Goal: Find specific page/section: Find specific page/section

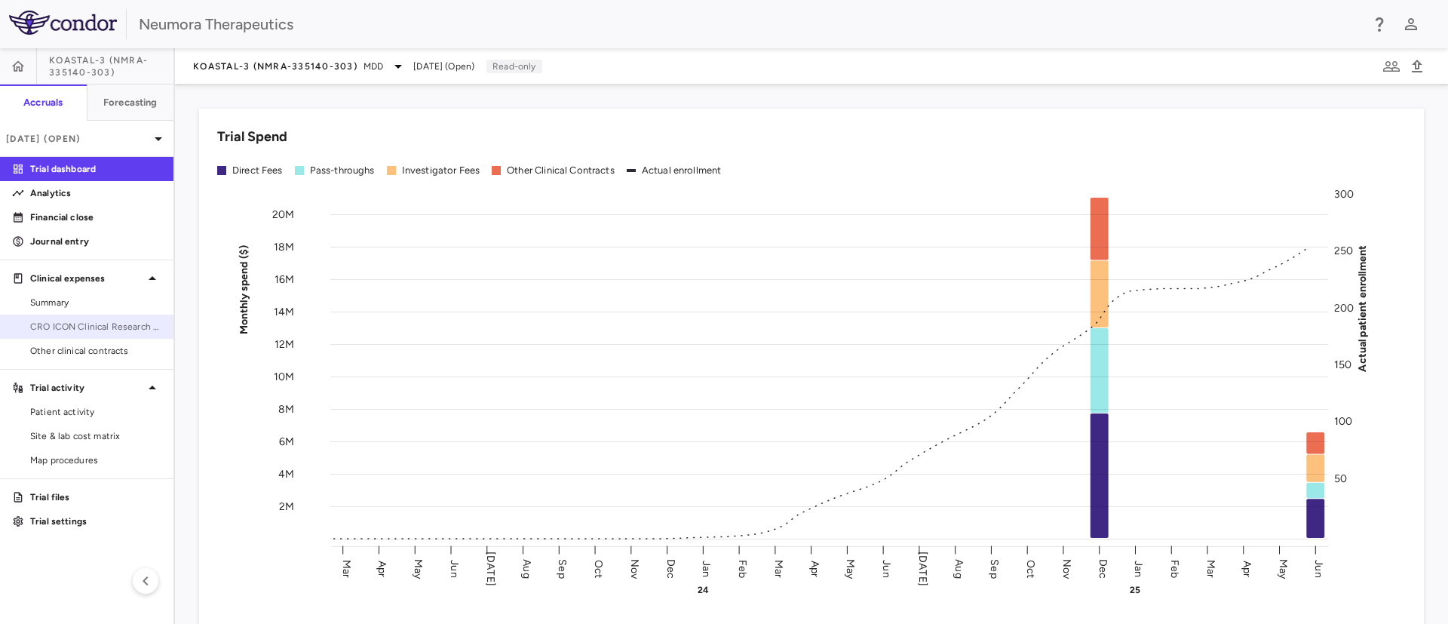
click at [66, 325] on span "CRO ICON Clinical Research Limited" at bounding box center [95, 327] width 131 height 14
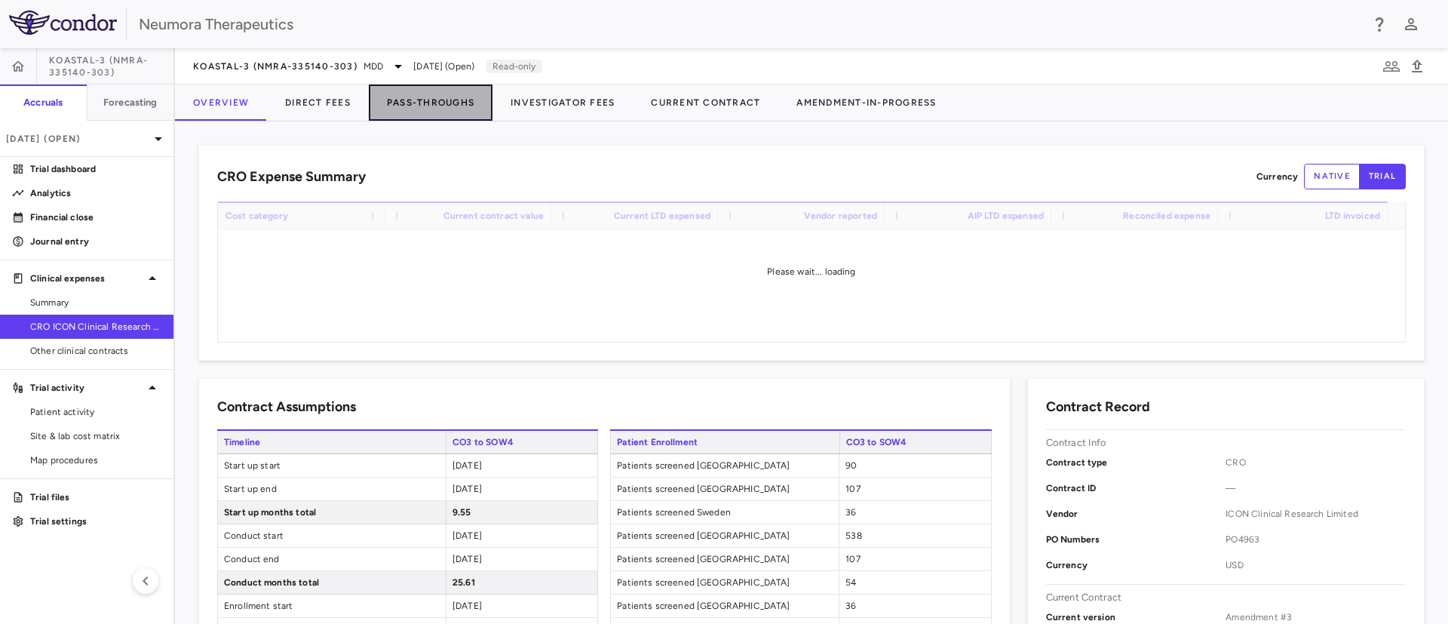
click at [408, 98] on button "Pass-Throughs" at bounding box center [431, 102] width 124 height 36
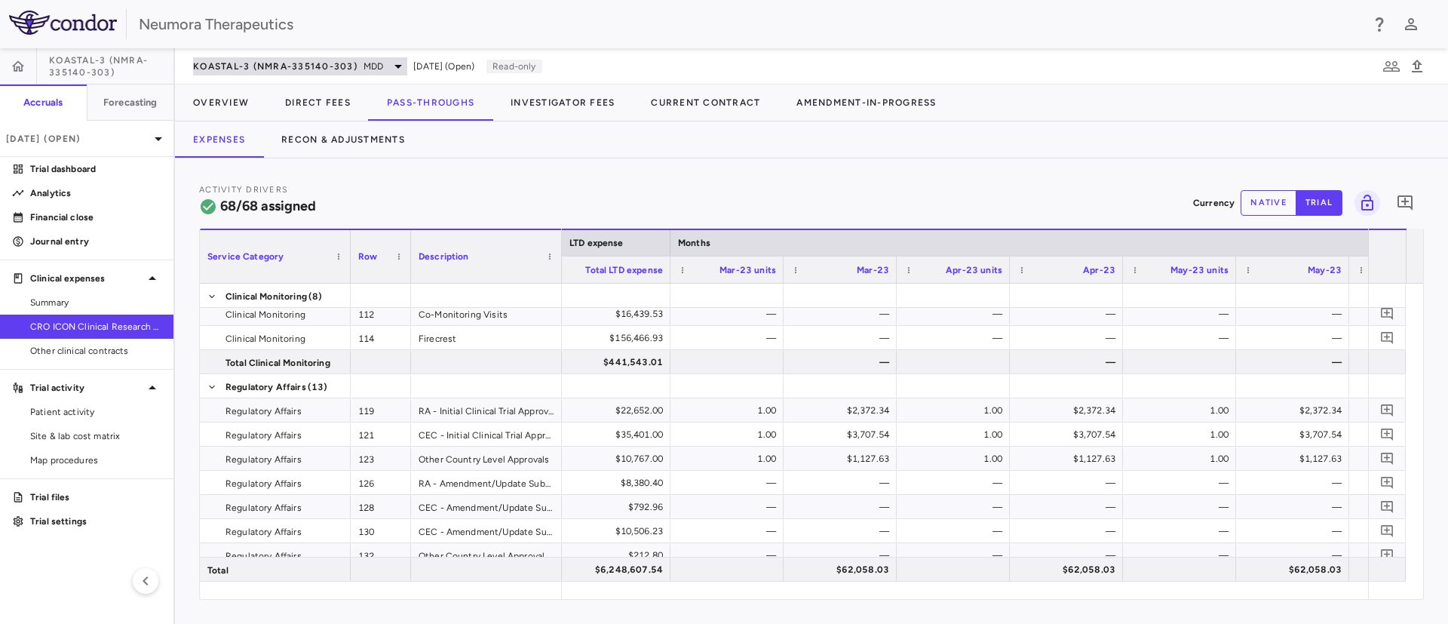
click at [356, 67] on span "KOASTAL-3 (NMRA-335140-303)" at bounding box center [275, 66] width 164 height 12
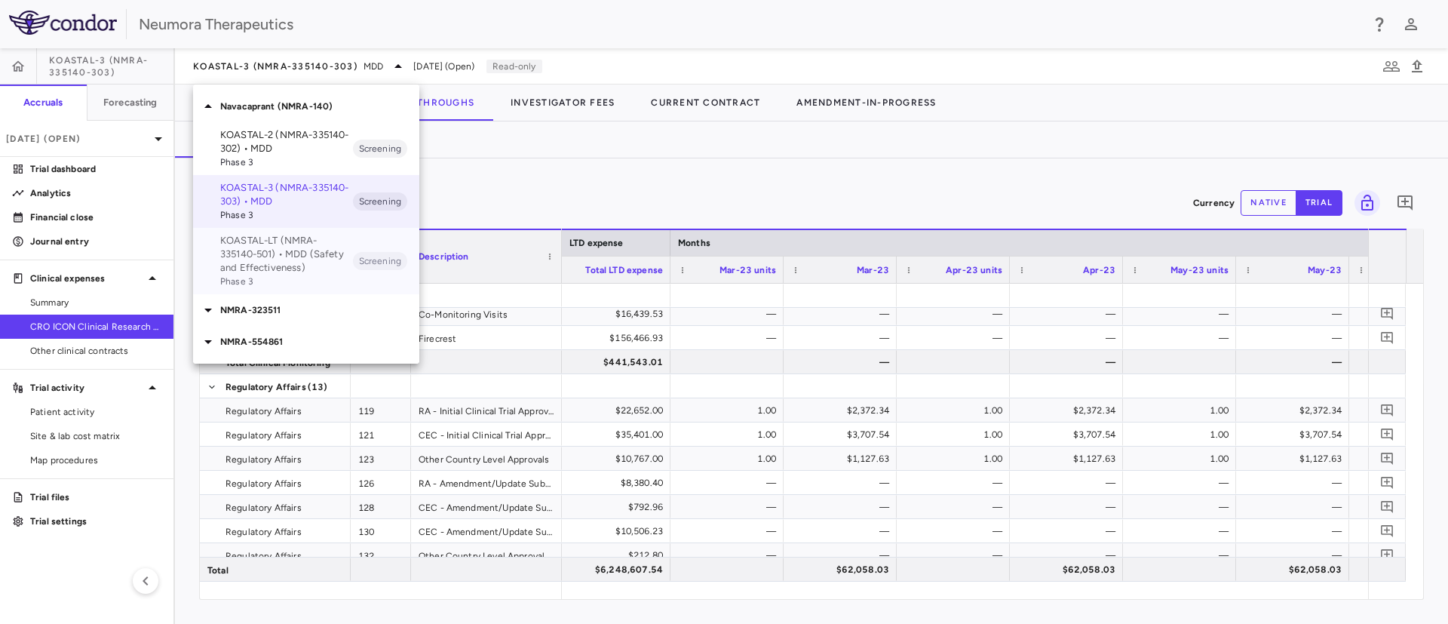
click at [300, 269] on p "KOASTAL-LT (NMRA-335140-501) • MDD (Safety and Effectiveness)" at bounding box center [286, 254] width 133 height 41
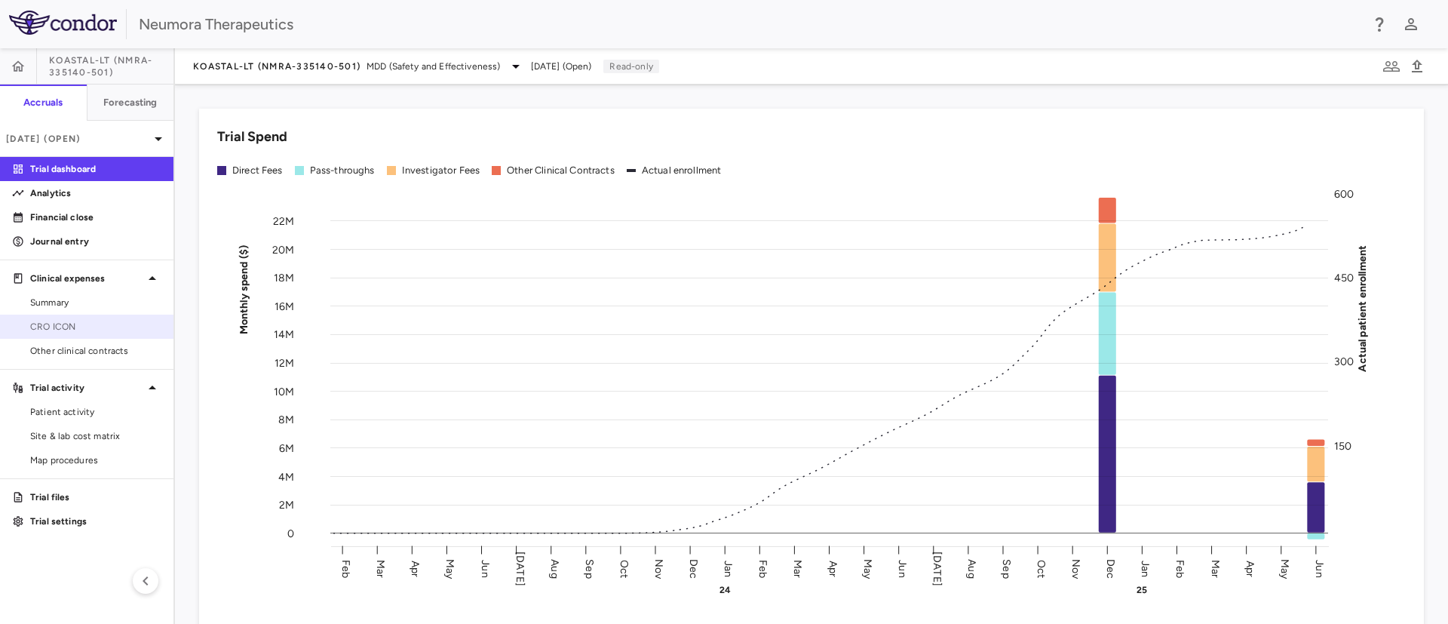
click at [81, 326] on span "CRO ICON" at bounding box center [95, 327] width 131 height 14
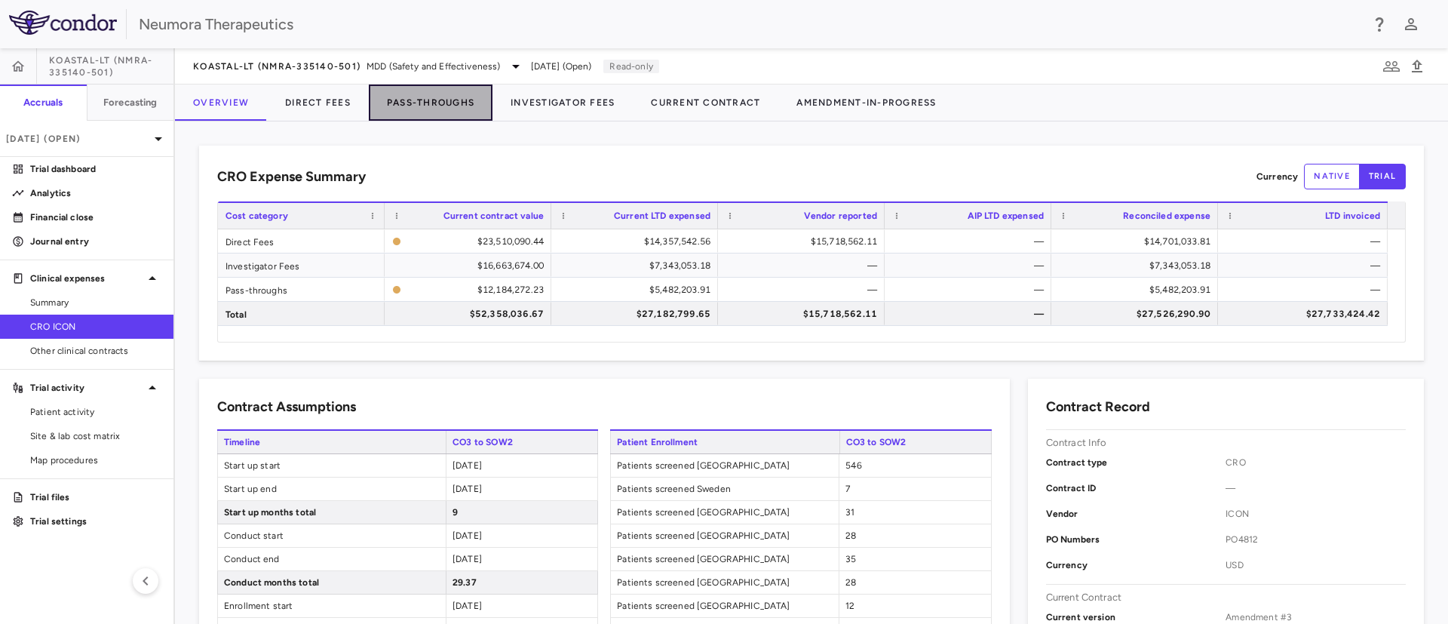
click at [421, 94] on button "Pass-Throughs" at bounding box center [431, 102] width 124 height 36
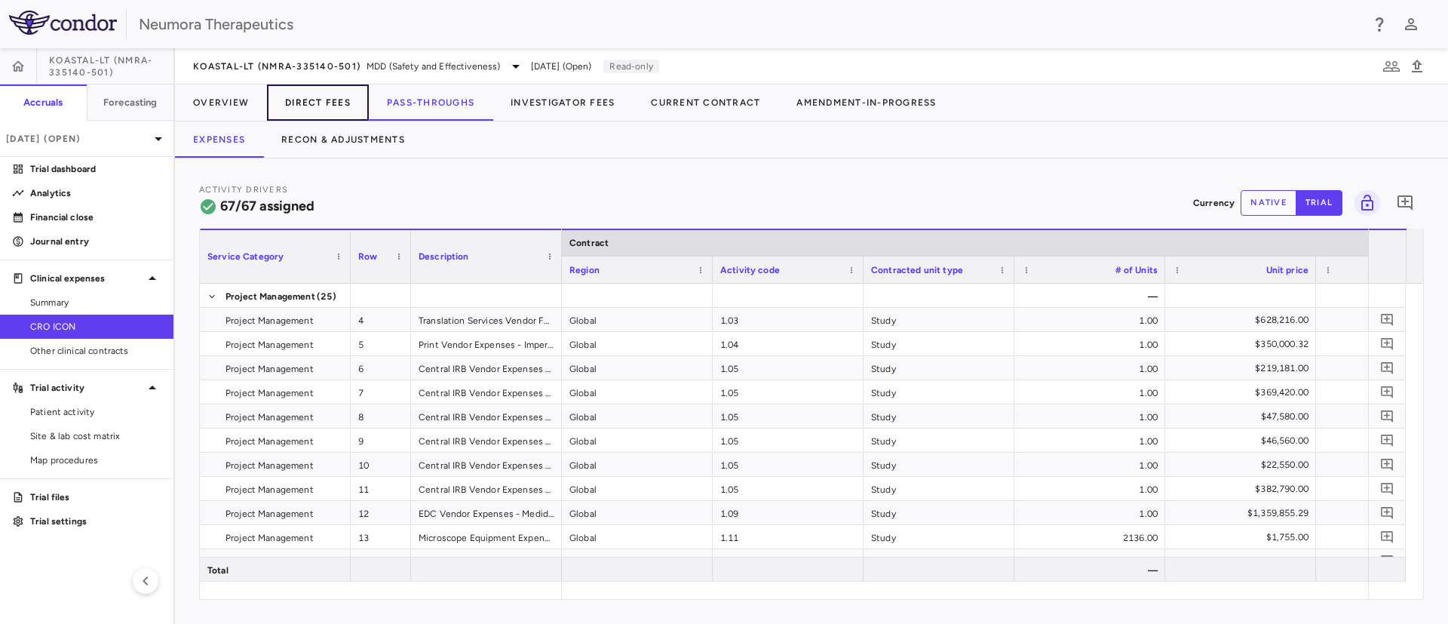
click at [337, 97] on button "Direct Fees" at bounding box center [318, 102] width 102 height 36
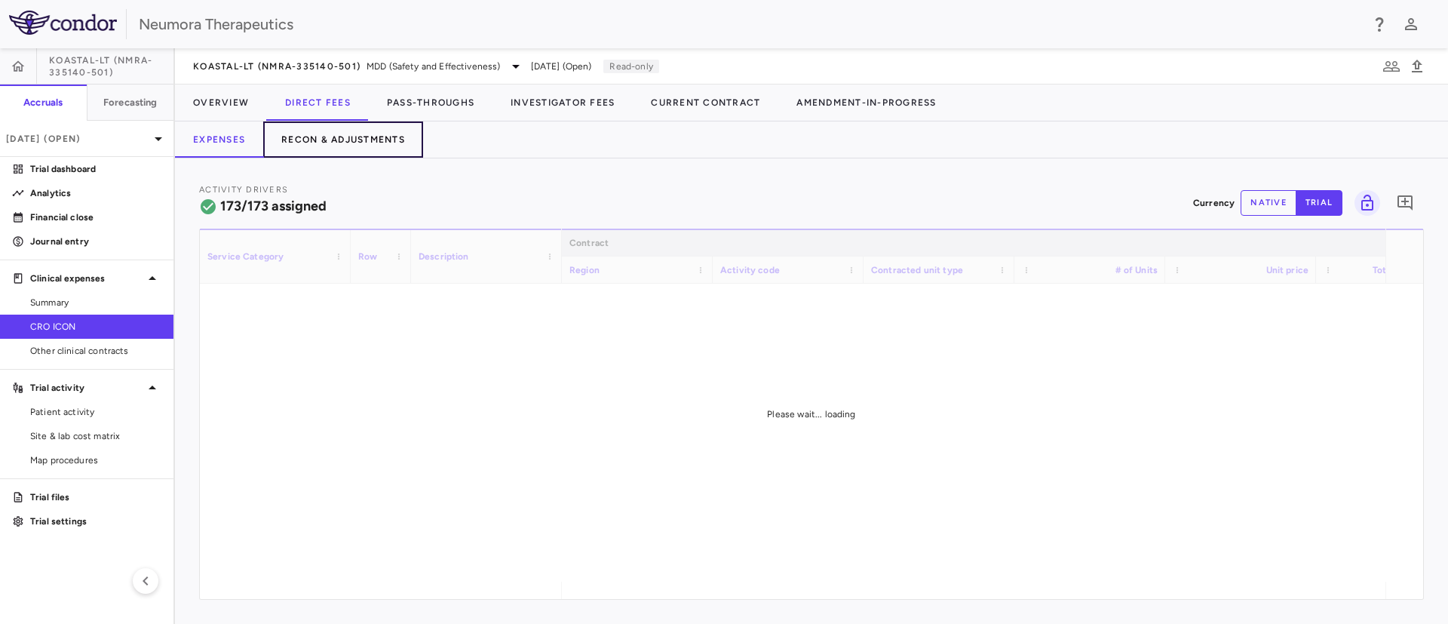
click at [337, 144] on button "Recon & Adjustments" at bounding box center [343, 139] width 160 height 36
